Goal: Obtain resource: Download file/media

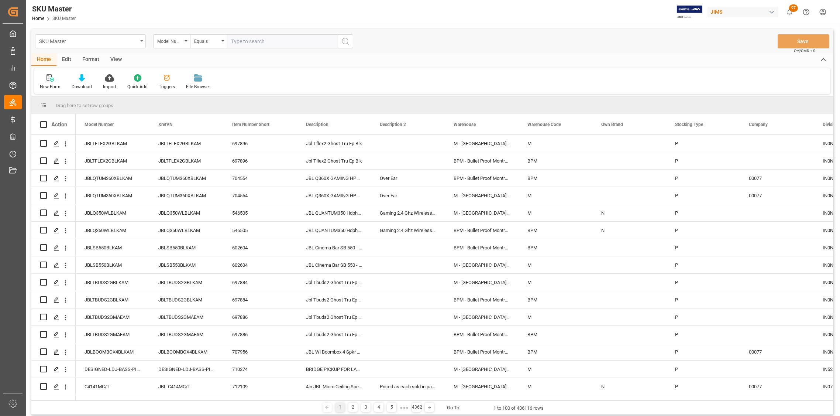
click at [141, 41] on icon "open menu" at bounding box center [141, 40] width 3 height 1
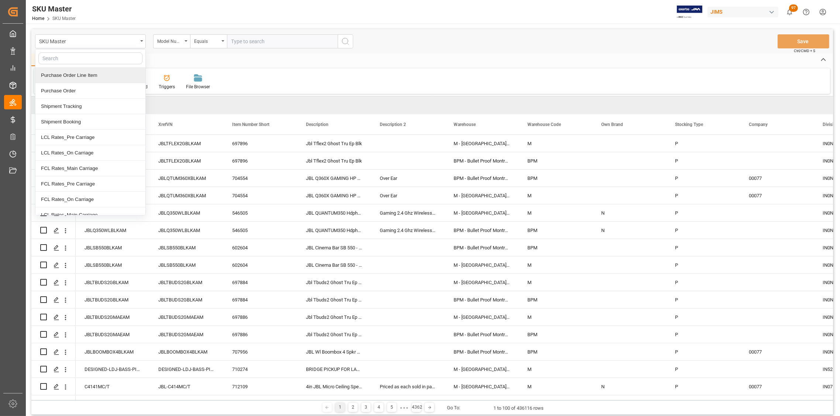
click at [66, 75] on div "Purchase Order Line Item" at bounding box center [90, 75] width 110 height 15
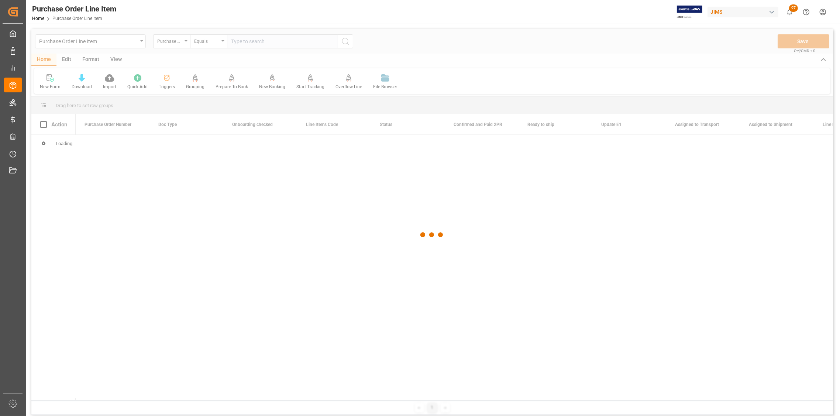
click at [142, 41] on div at bounding box center [432, 234] width 802 height 411
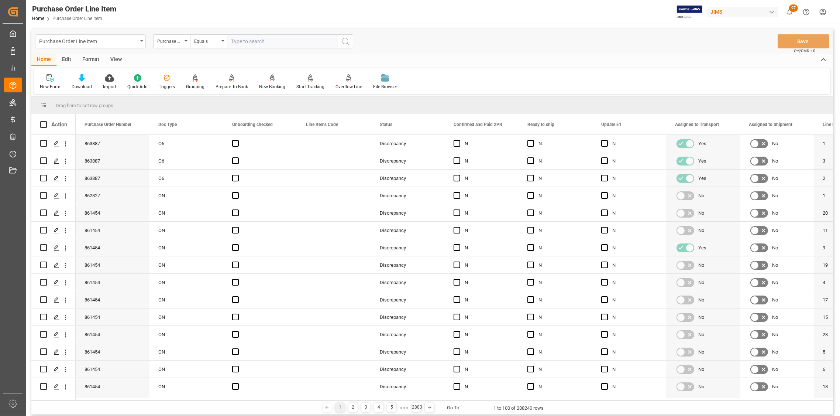
click at [141, 42] on div "Purchase Order Line Item" at bounding box center [90, 41] width 111 height 14
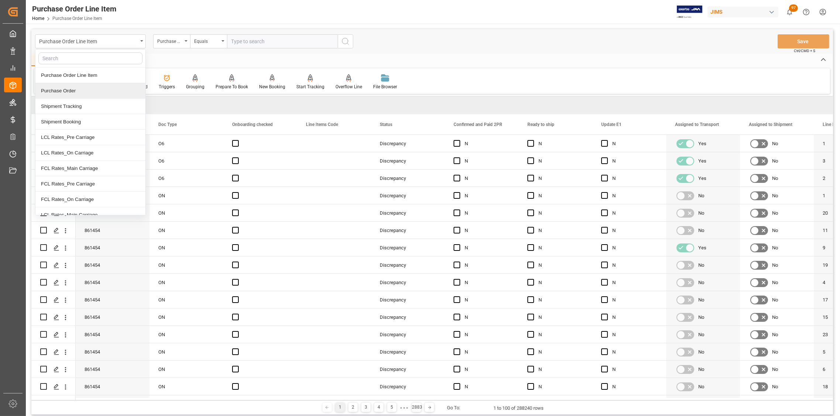
click at [66, 90] on div "Purchase Order" at bounding box center [90, 90] width 110 height 15
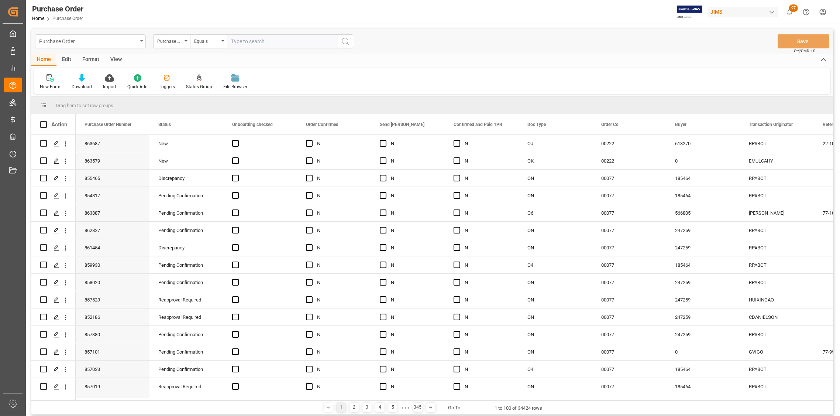
click at [141, 41] on icon "open menu" at bounding box center [141, 40] width 3 height 1
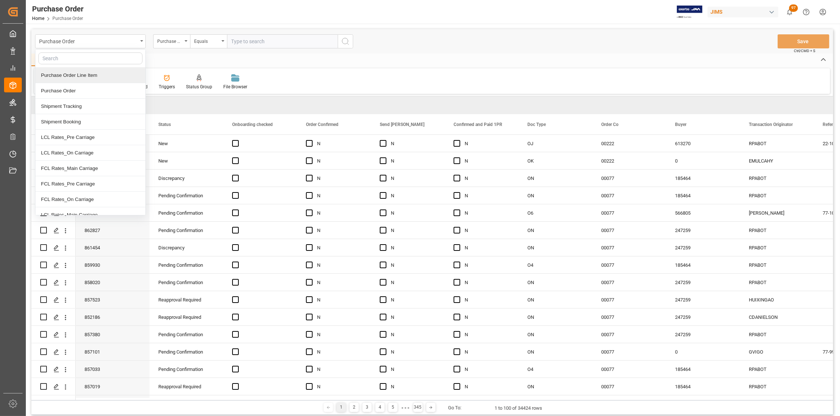
click at [87, 75] on div "Purchase Order Line Item" at bounding box center [90, 75] width 110 height 15
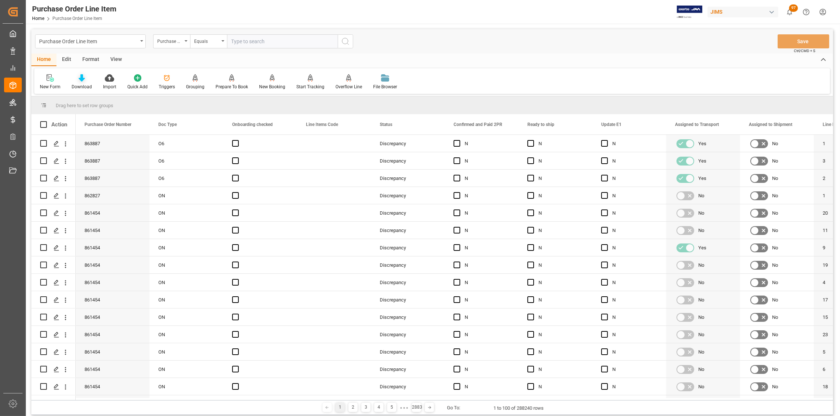
click at [79, 78] on icon at bounding box center [82, 77] width 6 height 7
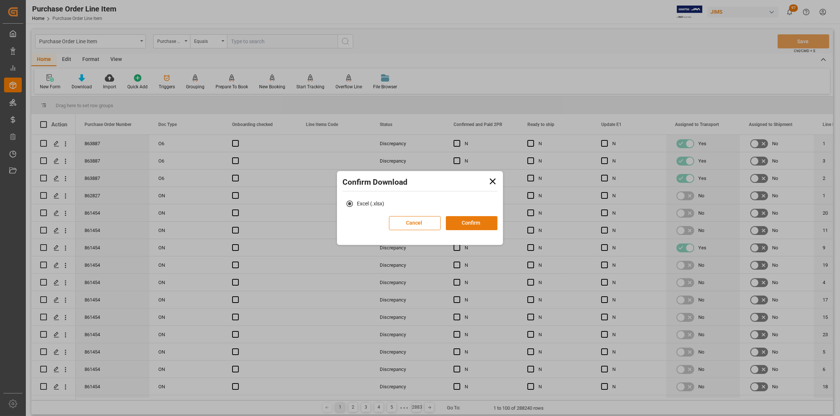
click at [471, 221] on button "Confirm" at bounding box center [472, 223] width 52 height 14
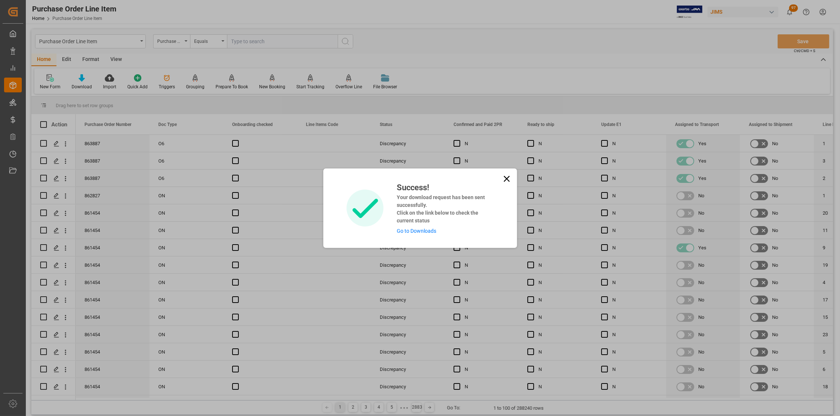
click at [141, 38] on div "Success! Your download request has been sent successfully. Click on the link be…" at bounding box center [420, 208] width 840 height 416
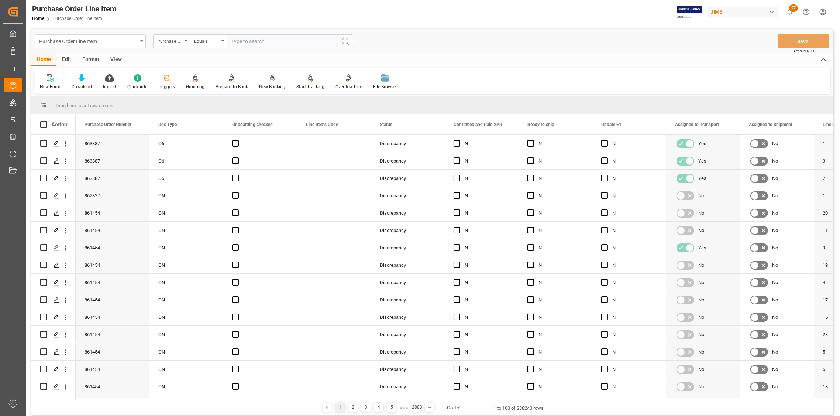
click at [140, 42] on div "Purchase Order Line Item" at bounding box center [90, 41] width 111 height 14
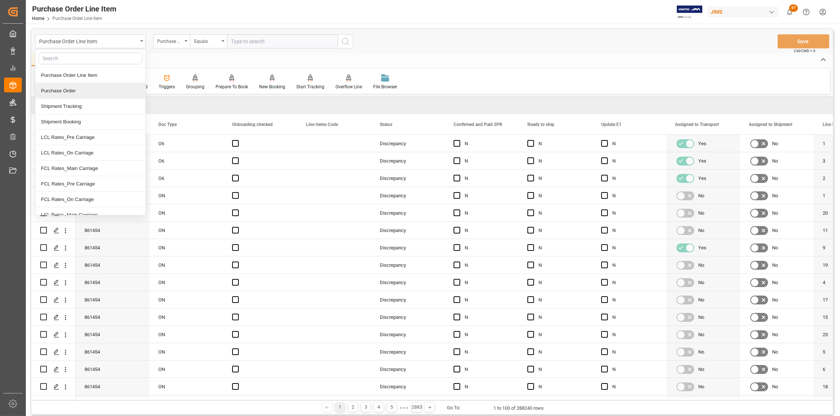
click at [73, 89] on div "Purchase Order" at bounding box center [90, 90] width 110 height 15
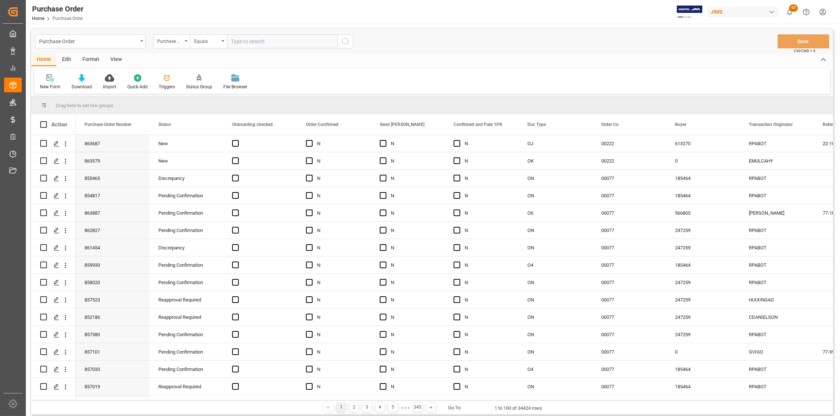
click at [80, 80] on icon at bounding box center [82, 77] width 6 height 7
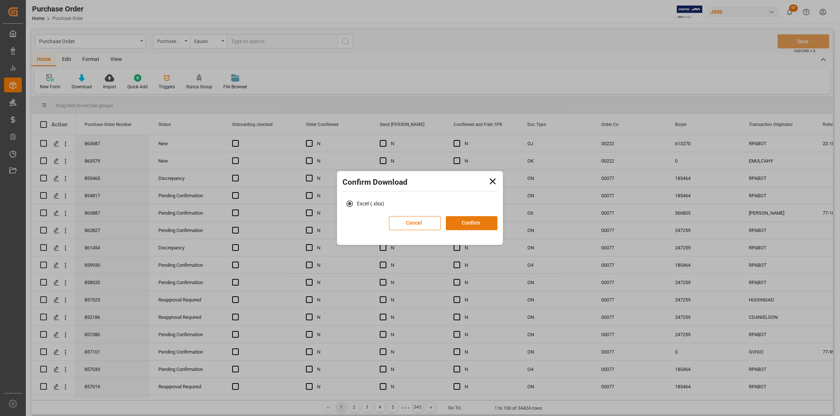
click at [466, 225] on button "Confirm" at bounding box center [472, 223] width 52 height 14
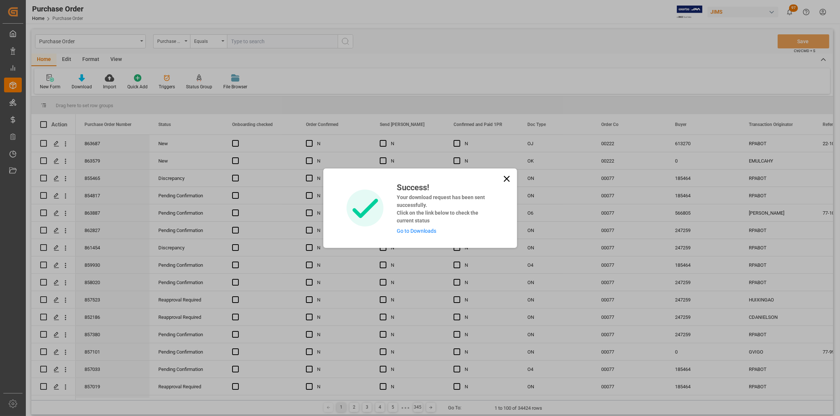
click at [141, 41] on div "Success! Your download request has been sent successfully. Click on the link be…" at bounding box center [420, 208] width 840 height 416
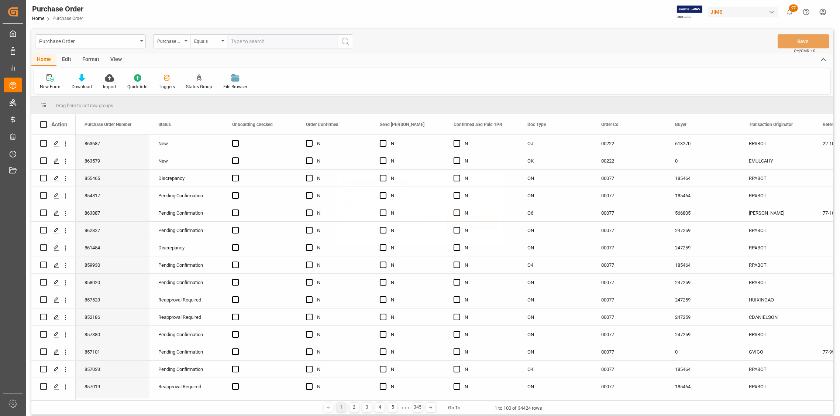
click at [141, 41] on icon "open menu" at bounding box center [141, 40] width 3 height 1
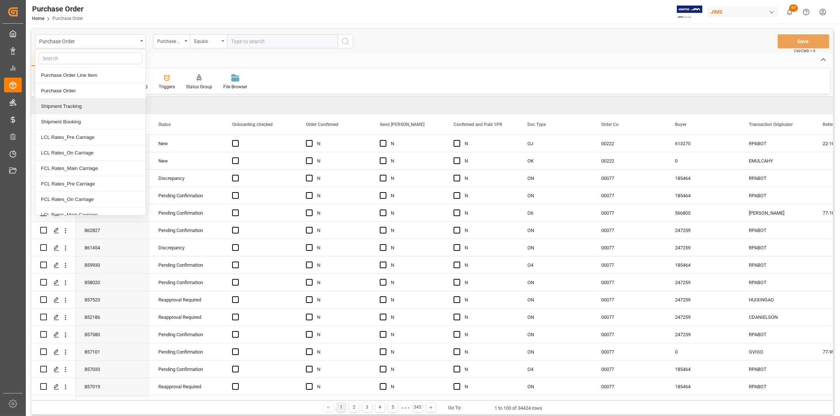
click at [80, 107] on div "Shipment Tracking" at bounding box center [90, 106] width 110 height 15
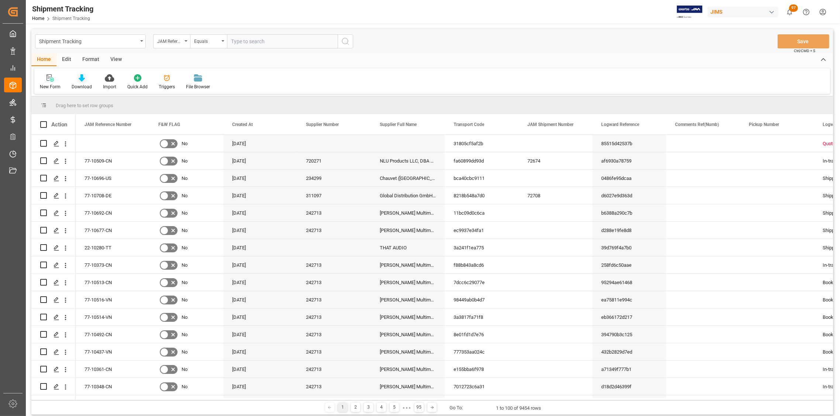
click at [80, 80] on icon at bounding box center [82, 77] width 6 height 7
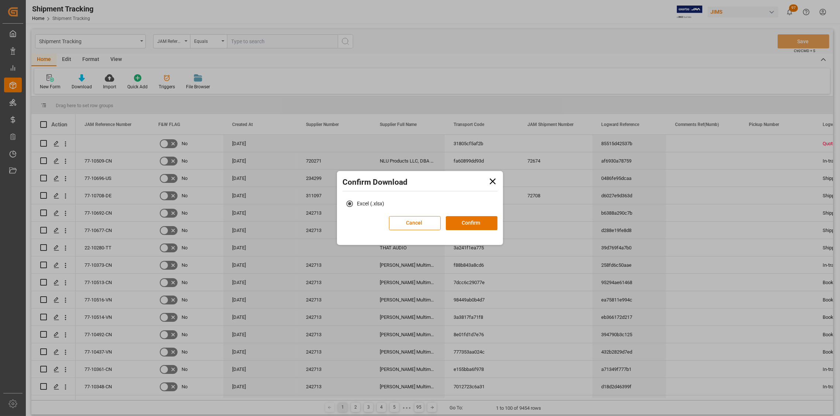
drag, startPoint x: 460, startPoint y: 224, endPoint x: 169, endPoint y: 116, distance: 310.9
click at [458, 224] on button "Confirm" at bounding box center [472, 223] width 52 height 14
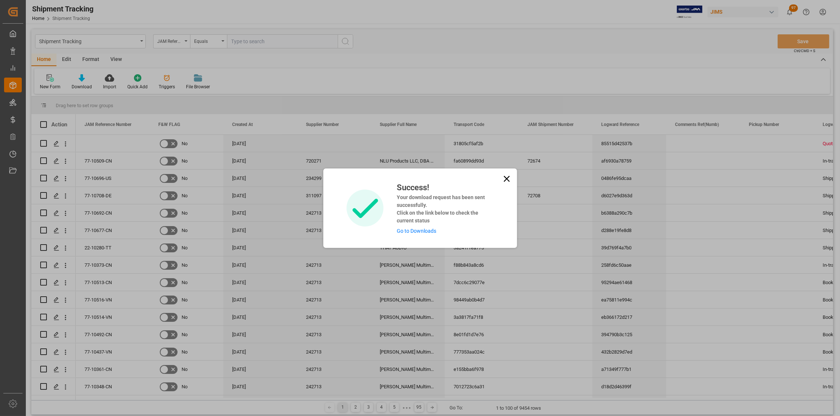
click at [507, 176] on icon at bounding box center [506, 178] width 10 height 10
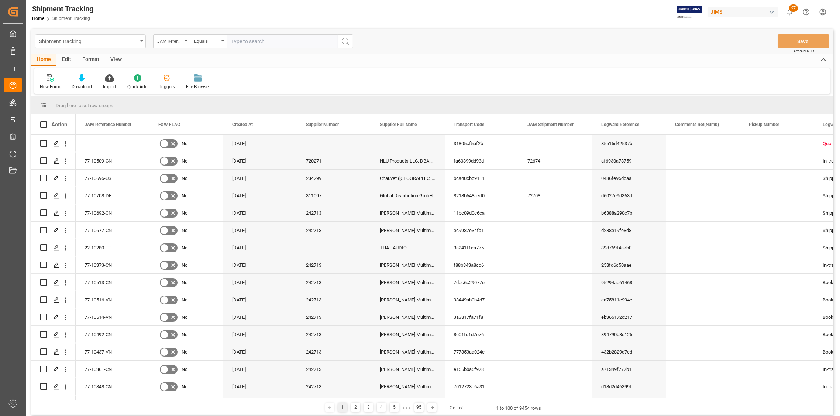
click at [141, 42] on div "Shipment Tracking" at bounding box center [90, 41] width 111 height 14
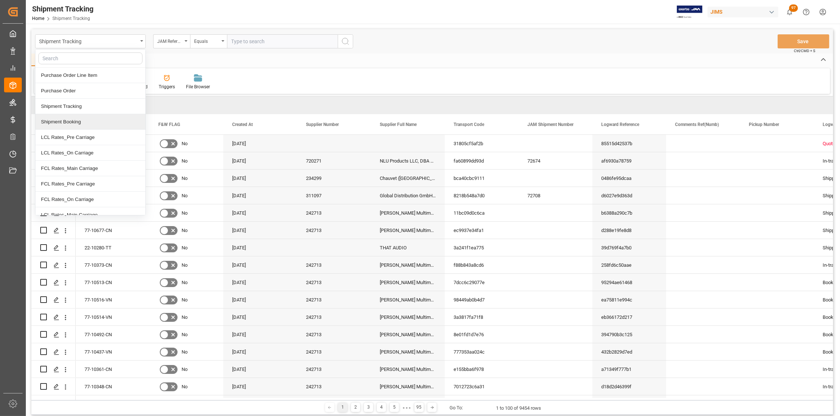
click at [70, 122] on div "Shipment Booking" at bounding box center [90, 121] width 110 height 15
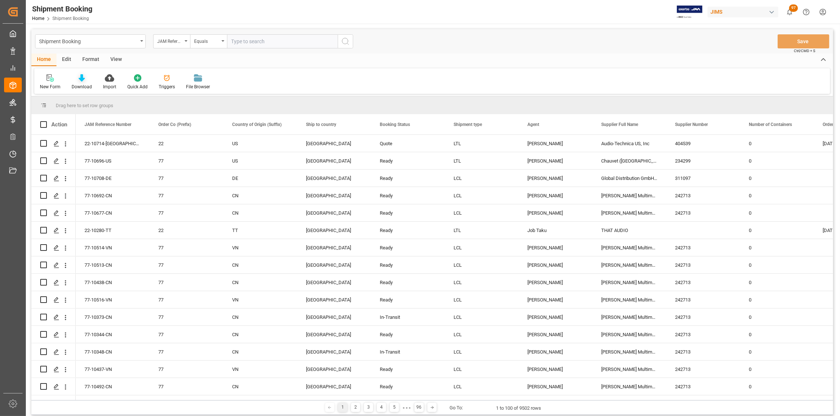
click at [80, 81] on icon at bounding box center [82, 77] width 6 height 7
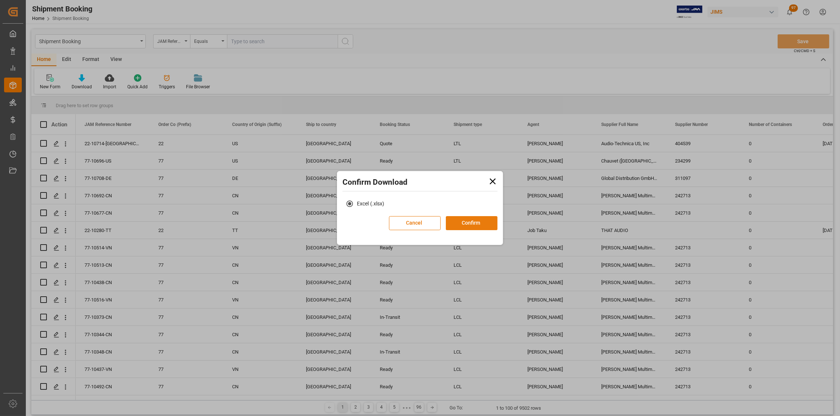
click at [474, 227] on button "Confirm" at bounding box center [472, 223] width 52 height 14
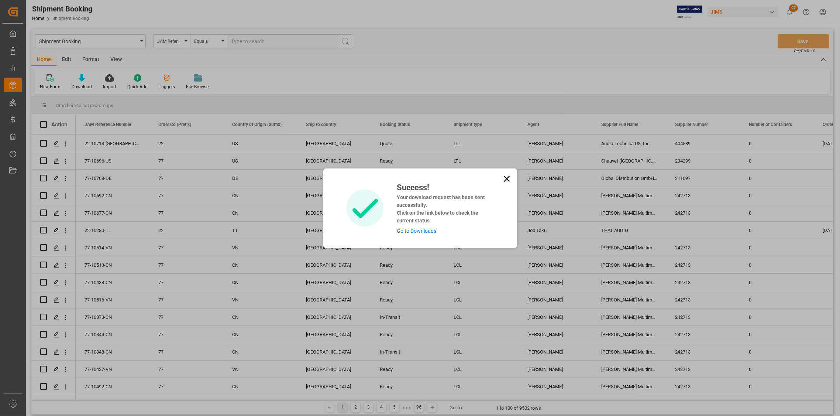
click at [507, 175] on icon at bounding box center [506, 178] width 10 height 10
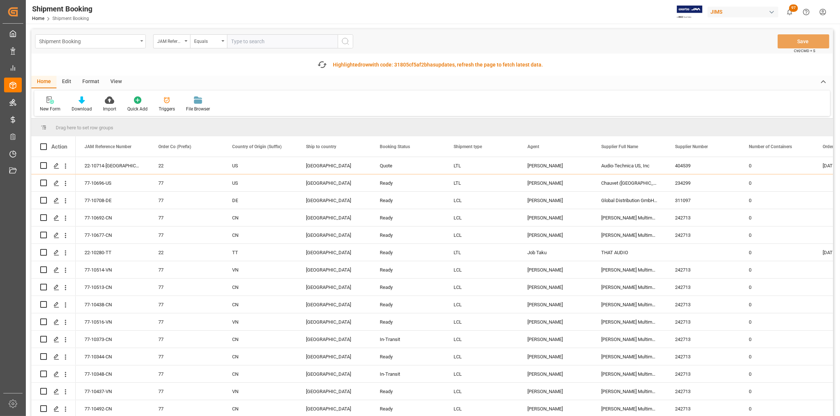
click at [140, 40] on icon "open menu" at bounding box center [141, 40] width 3 height 1
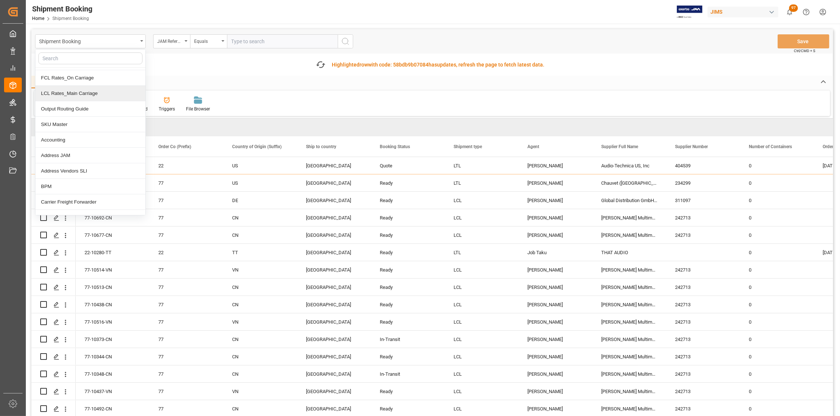
scroll to position [98, 0]
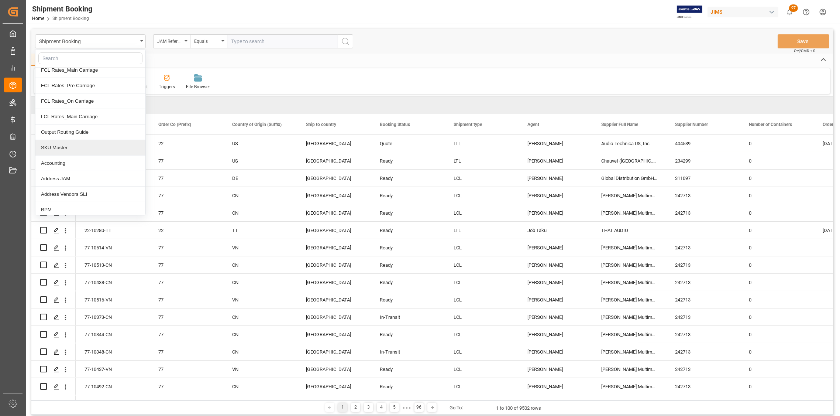
click at [62, 149] on div "SKU Master" at bounding box center [90, 147] width 110 height 15
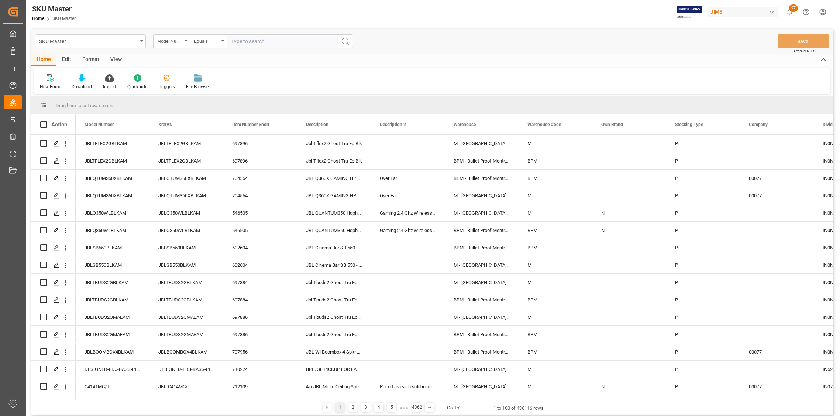
click at [83, 79] on icon at bounding box center [82, 77] width 6 height 7
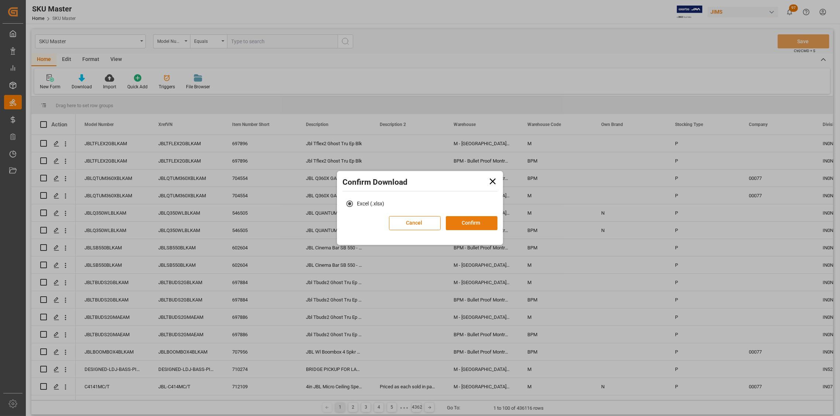
click at [463, 226] on button "Confirm" at bounding box center [472, 223] width 52 height 14
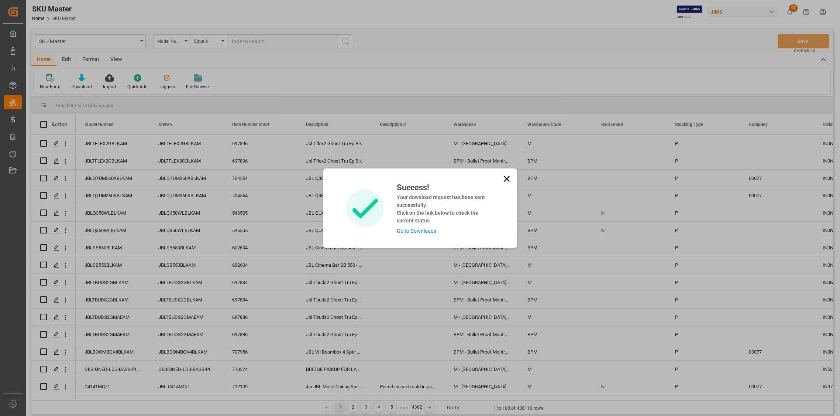
click at [415, 232] on link "Go to Downloads" at bounding box center [416, 231] width 39 height 6
